Goal: Communication & Community: Share content

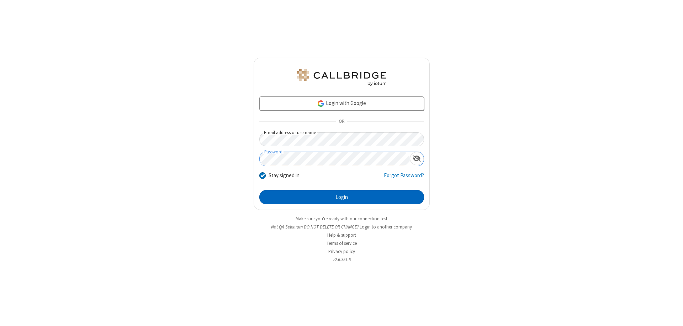
click at [341, 197] on button "Login" at bounding box center [341, 197] width 165 height 14
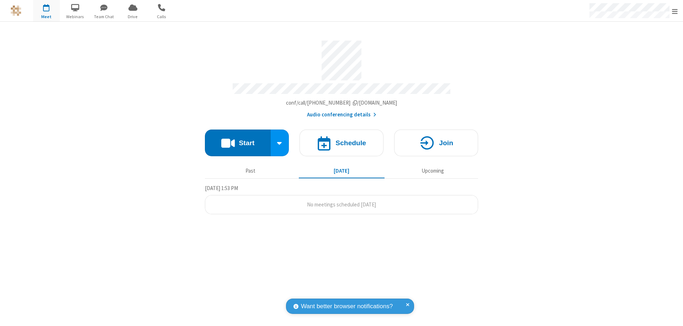
click at [237, 139] on button "Start" at bounding box center [238, 142] width 66 height 27
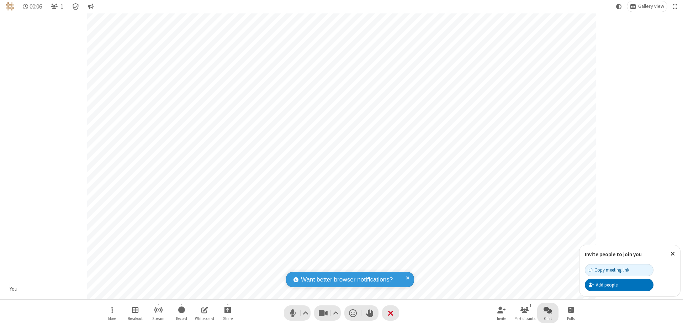
click at [547, 309] on span "Open chat" at bounding box center [547, 309] width 9 height 9
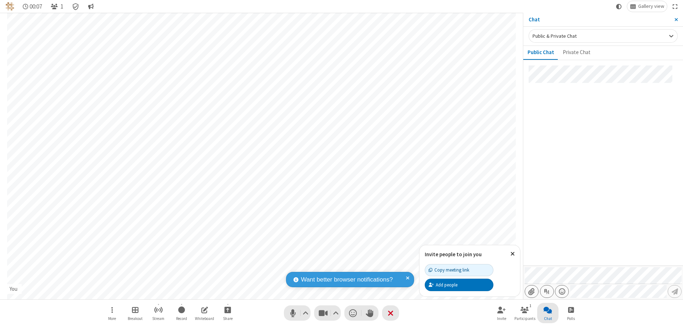
type input "C:\fakepath\doc_test.docx"
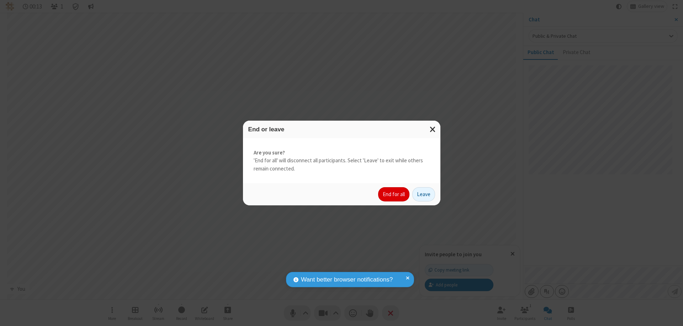
click at [394, 194] on button "End for all" at bounding box center [393, 194] width 31 height 14
